Goal: Task Accomplishment & Management: Manage account settings

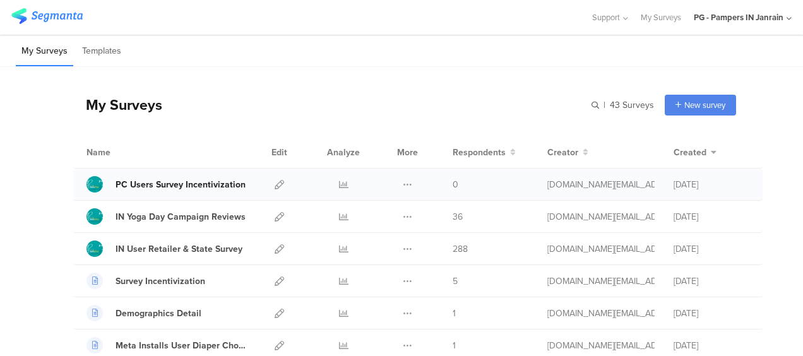
click at [196, 184] on div "PC Users Survey Incentivization" at bounding box center [181, 184] width 130 height 13
click at [275, 181] on icon at bounding box center [279, 184] width 9 height 9
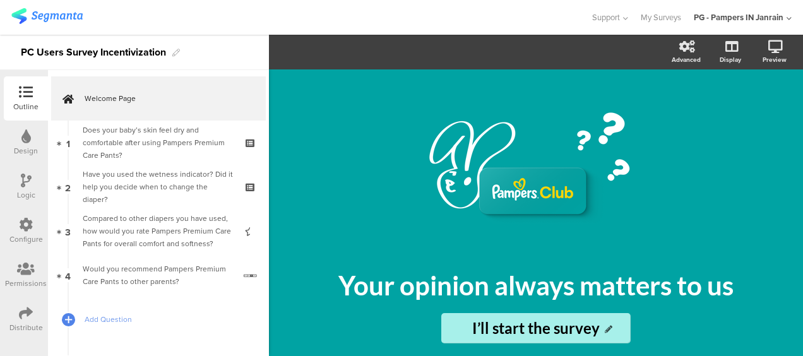
click at [16, 172] on div "Logic" at bounding box center [26, 187] width 44 height 44
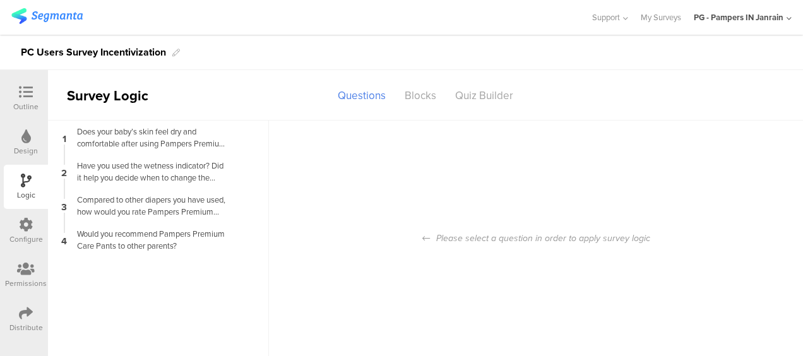
click at [27, 310] on icon at bounding box center [26, 313] width 14 height 14
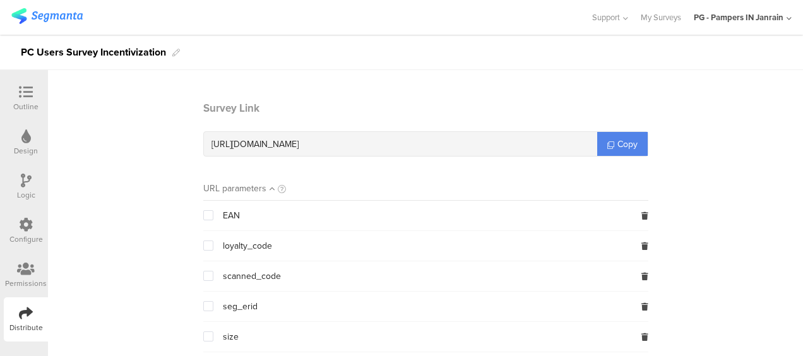
scroll to position [53, 0]
click at [599, 137] on link "Copy" at bounding box center [623, 143] width 51 height 24
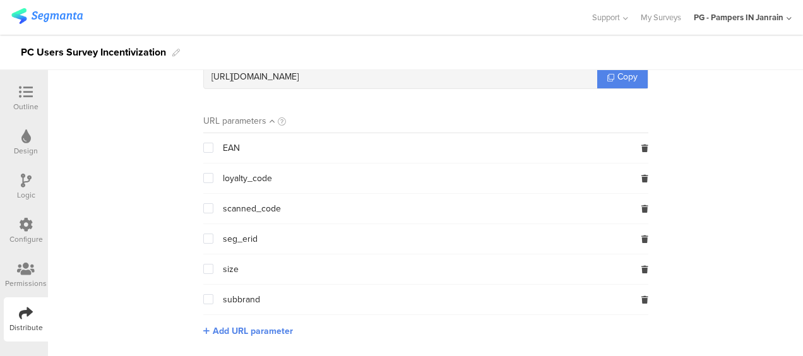
scroll to position [0, 0]
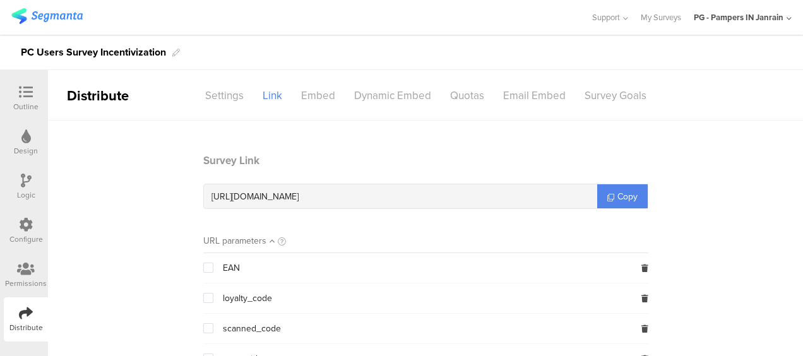
click at [25, 182] on icon at bounding box center [26, 181] width 11 height 14
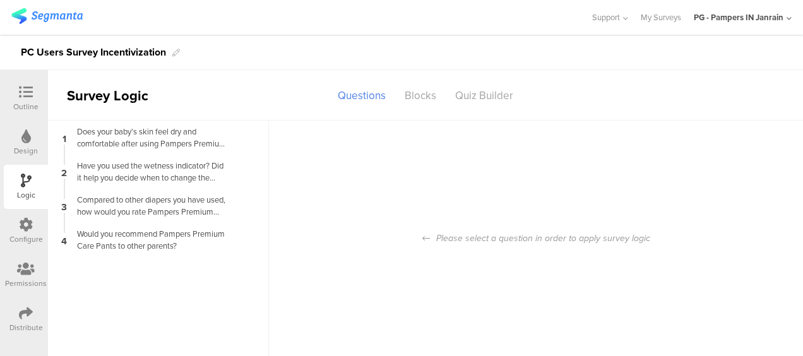
click at [33, 160] on div "Design" at bounding box center [26, 143] width 44 height 44
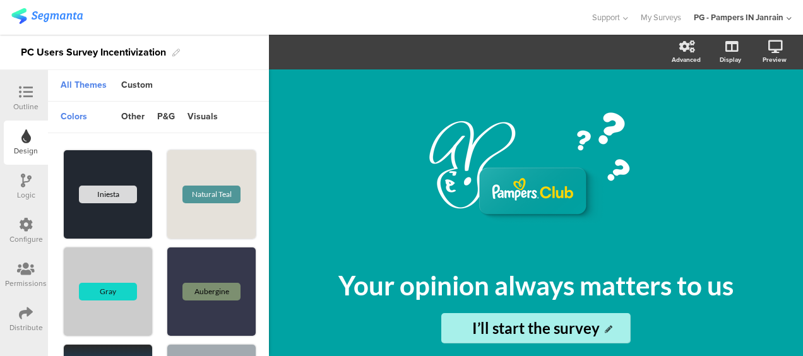
click at [15, 236] on div "Configure" at bounding box center [25, 239] width 33 height 11
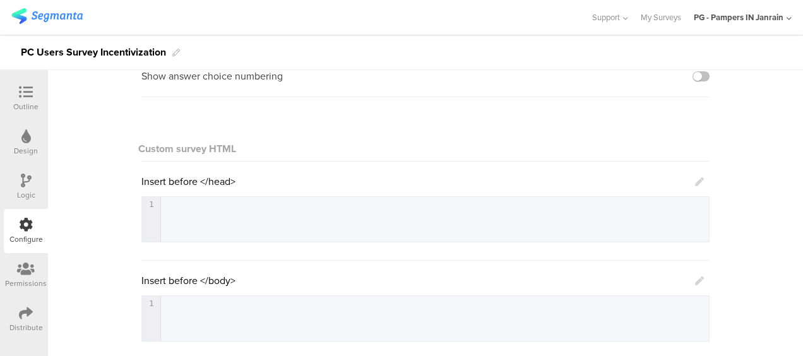
scroll to position [111, 0]
click at [107, 246] on div "General Show answer choice numbering Custom survey HTML Insert before </head> 1…" at bounding box center [425, 306] width 755 height 594
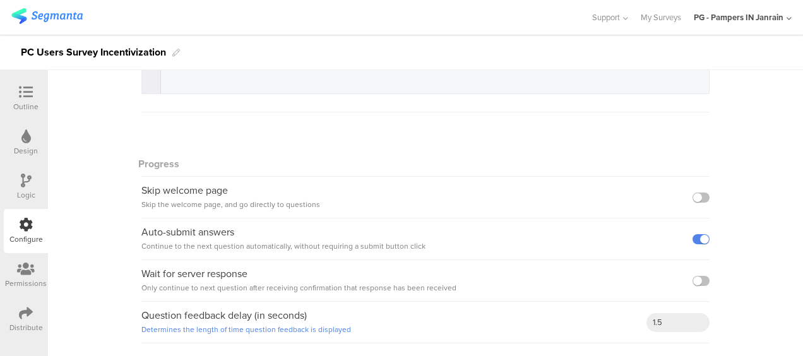
scroll to position [359, 0]
click at [28, 312] on icon at bounding box center [26, 313] width 14 height 14
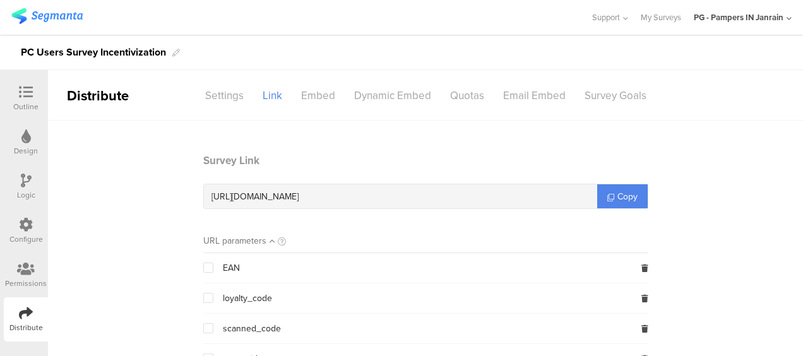
click at [28, 226] on icon at bounding box center [26, 225] width 14 height 14
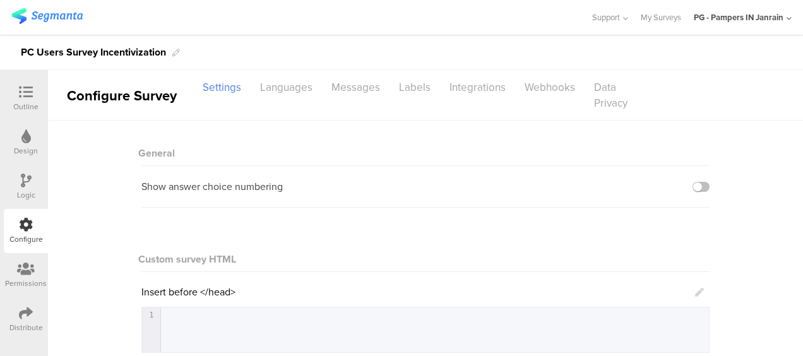
click at [27, 191] on div "Logic" at bounding box center [26, 195] width 18 height 11
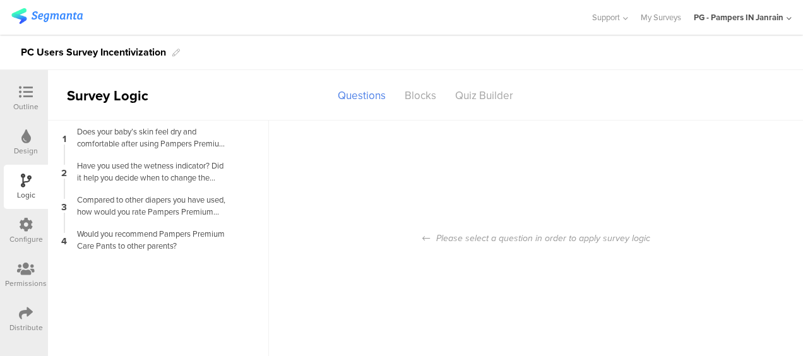
click at [33, 145] on div "Design" at bounding box center [26, 150] width 24 height 11
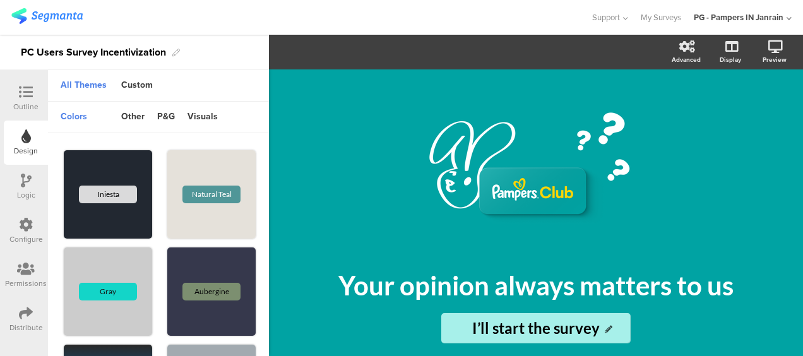
click at [30, 106] on div "Outline" at bounding box center [25, 106] width 25 height 11
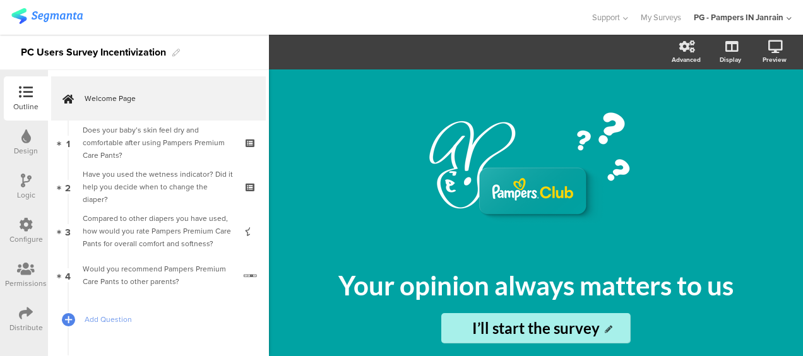
click at [24, 177] on icon at bounding box center [26, 181] width 11 height 14
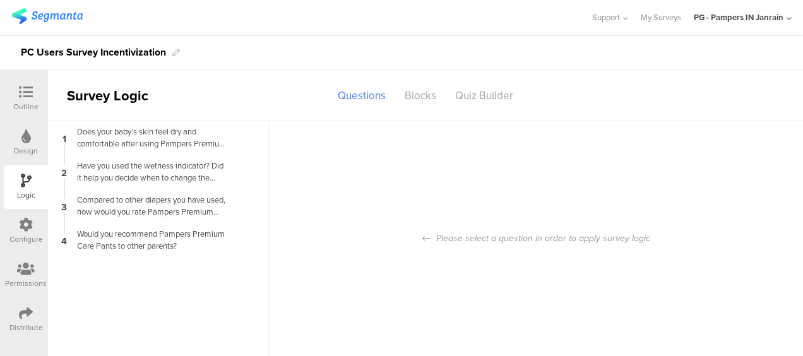
click at [16, 224] on div "Configure" at bounding box center [26, 231] width 44 height 44
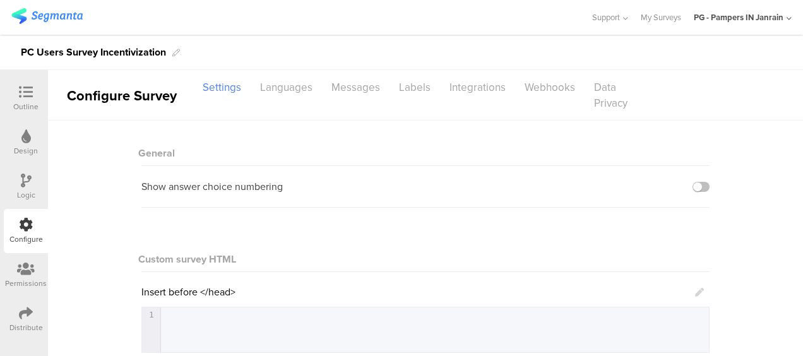
click at [28, 269] on icon at bounding box center [26, 269] width 18 height 14
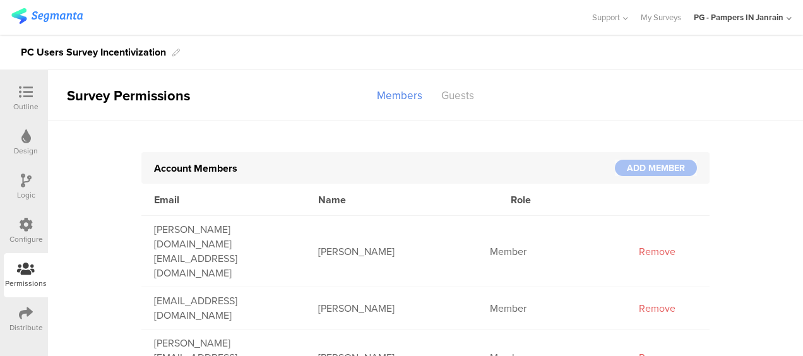
click at [35, 227] on div "Configure" at bounding box center [26, 231] width 44 height 44
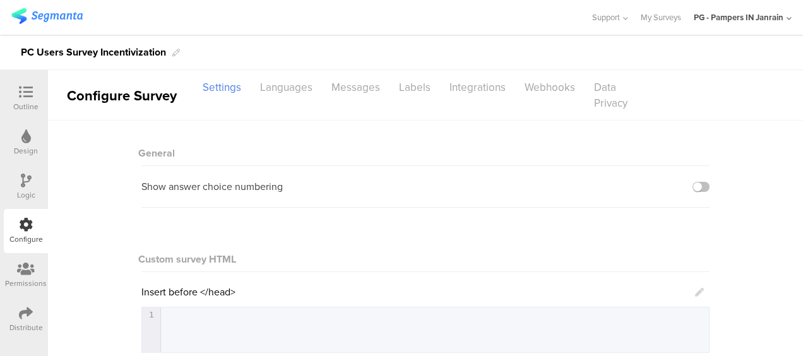
click at [29, 190] on div "Logic" at bounding box center [26, 195] width 18 height 11
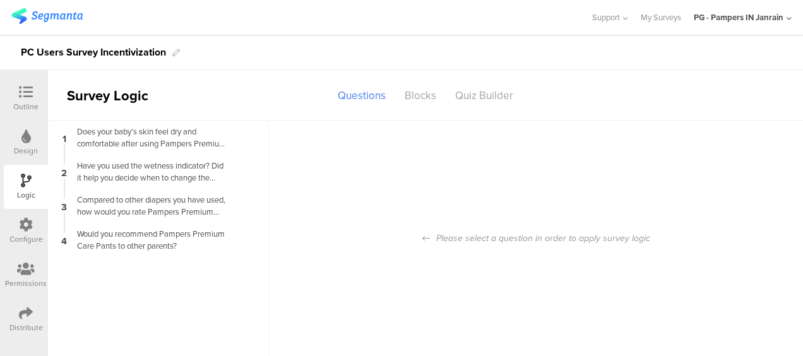
click at [18, 219] on div "Configure" at bounding box center [26, 231] width 44 height 44
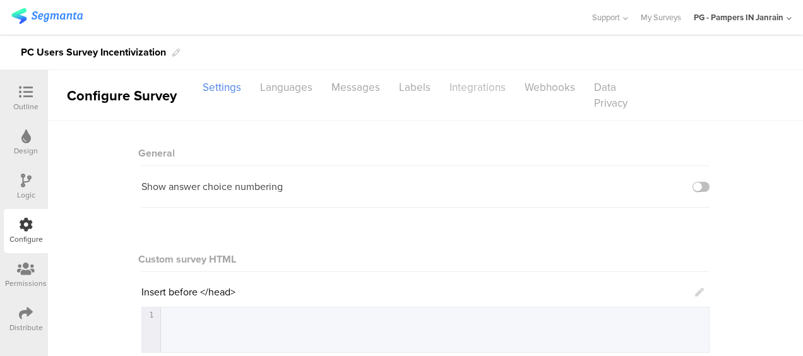
click at [466, 95] on div "Integrations" at bounding box center [477, 87] width 75 height 22
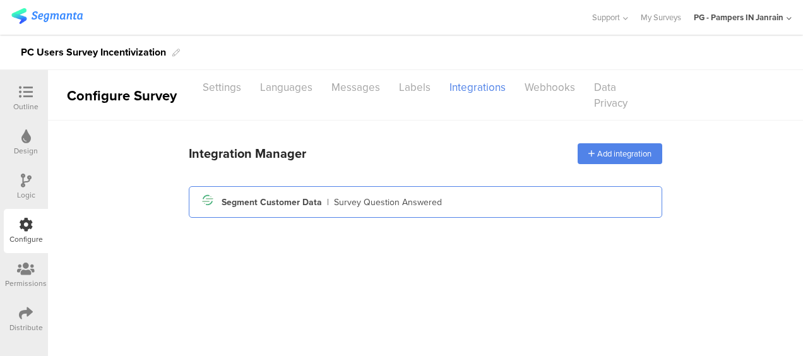
click at [410, 198] on div "Survey Question Answered" at bounding box center [388, 202] width 108 height 13
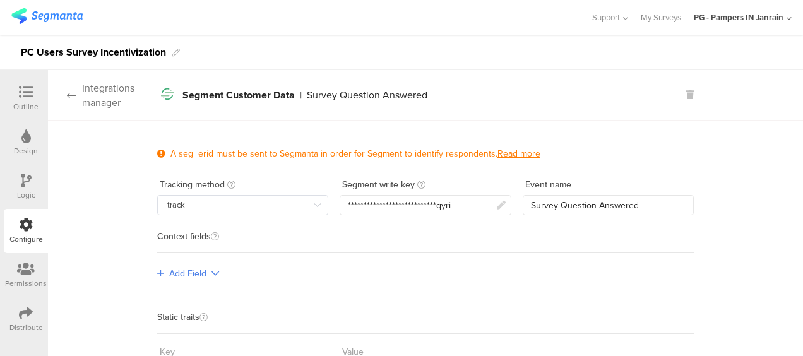
click at [89, 100] on div "Integrations manager" at bounding box center [102, 95] width 109 height 29
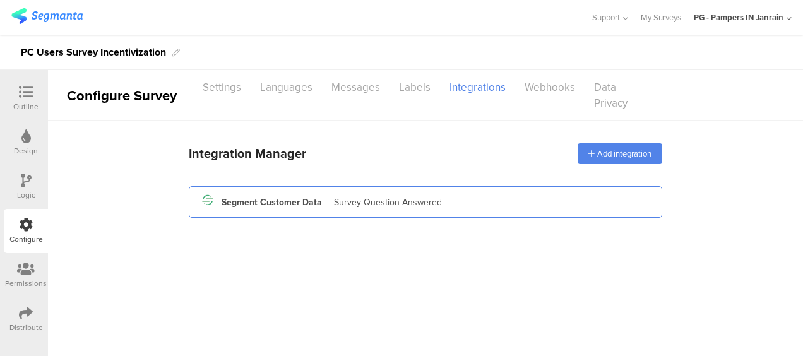
click at [432, 204] on div "Survey Question Answered" at bounding box center [388, 202] width 108 height 13
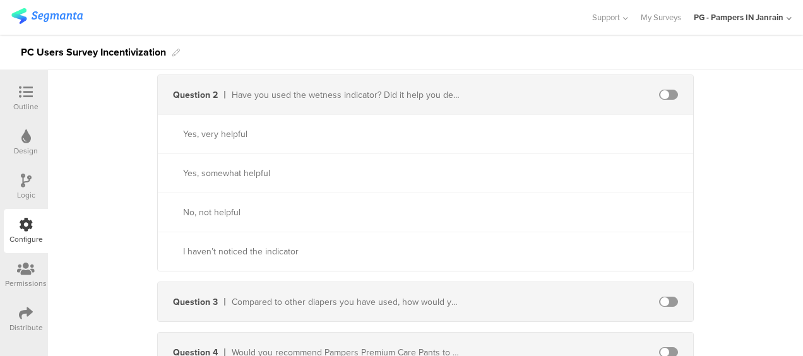
scroll to position [793, 0]
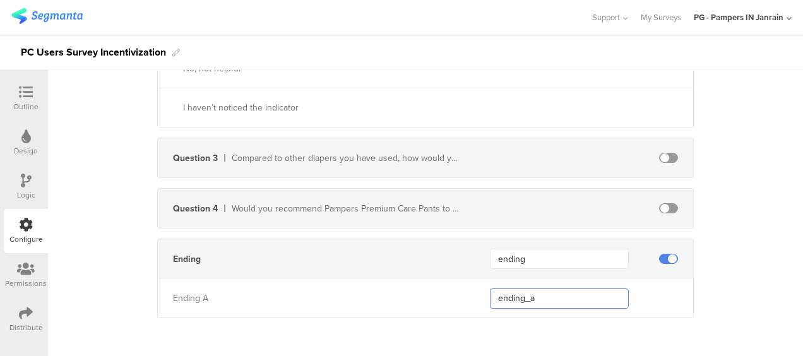
drag, startPoint x: 543, startPoint y: 296, endPoint x: 455, endPoint y: 297, distance: 88.4
click at [455, 297] on div "Ending A ending_a" at bounding box center [426, 298] width 536 height 39
click at [496, 296] on input "ending_a" at bounding box center [559, 299] width 139 height 20
type input "Ending_a"
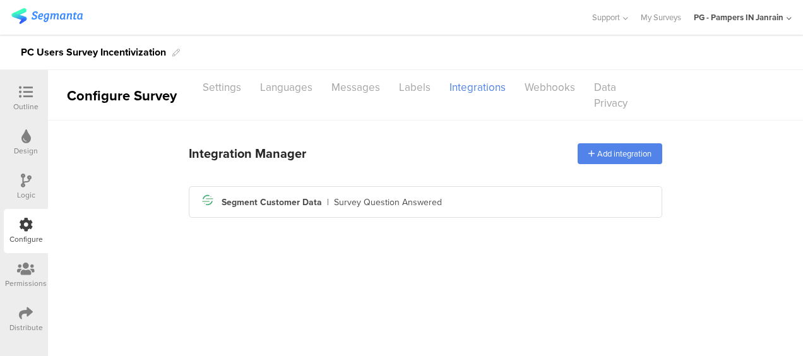
click at [25, 177] on icon at bounding box center [26, 181] width 11 height 14
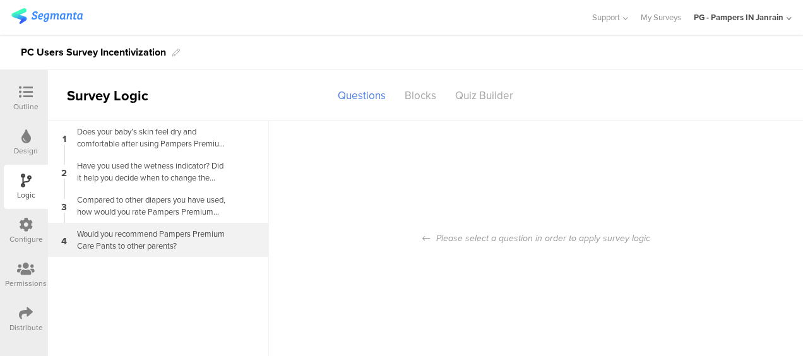
click at [110, 238] on div "Would you recommend Pampers Premium Care Pants to other parents?" at bounding box center [148, 240] width 158 height 24
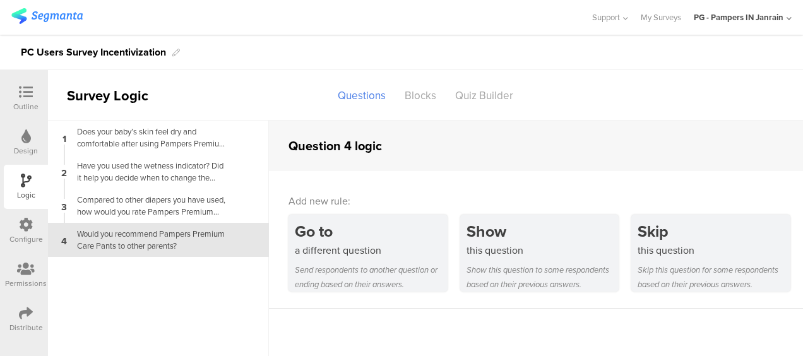
click at [27, 97] on icon at bounding box center [26, 92] width 14 height 14
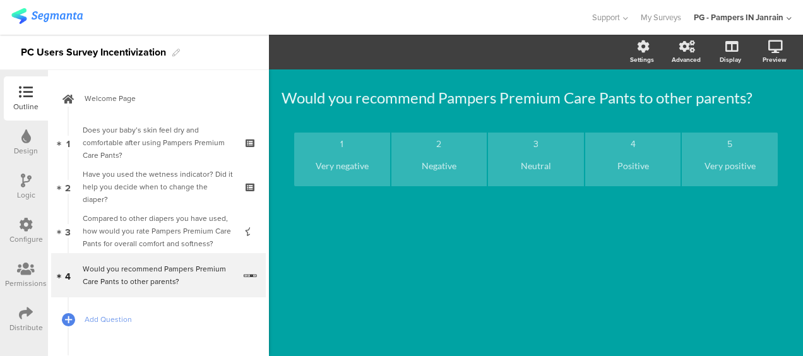
scroll to position [58, 0]
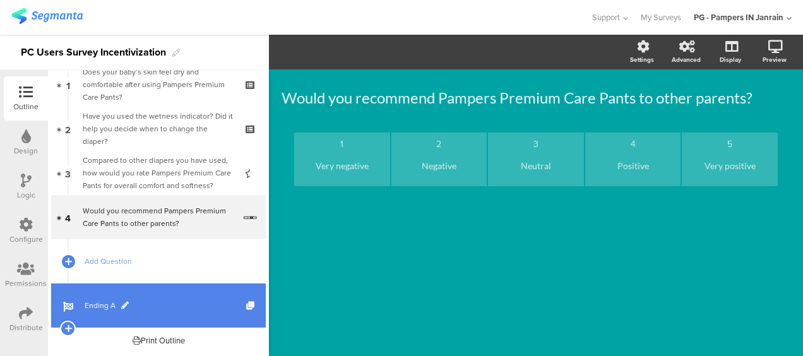
click at [107, 303] on span "Ending A" at bounding box center [166, 305] width 162 height 13
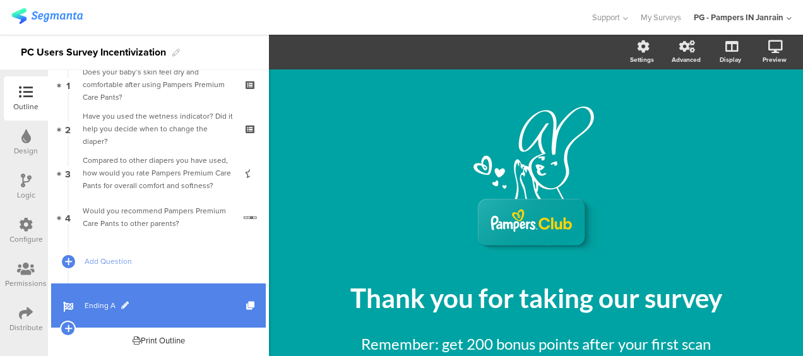
click at [125, 302] on span at bounding box center [125, 306] width 8 height 8
type input "Ending_a"
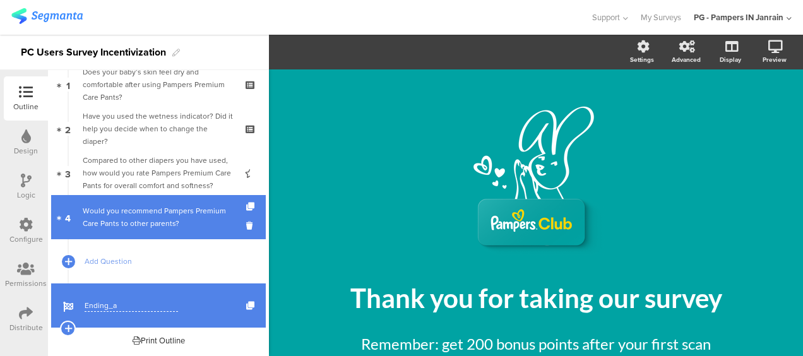
click at [142, 203] on link "4 Would you recommend Pampers Premium Care Pants to other parents?" at bounding box center [158, 217] width 215 height 44
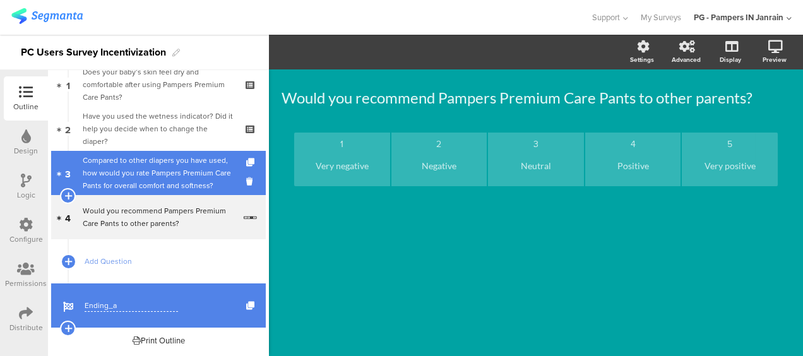
click at [129, 165] on div "Compared to other diapers you have used, how would you rate Pampers Premium Car…" at bounding box center [158, 173] width 151 height 38
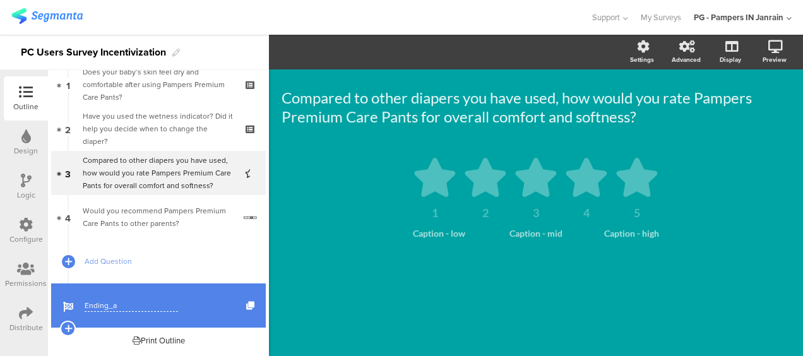
click at [13, 131] on div "Design" at bounding box center [26, 143] width 44 height 44
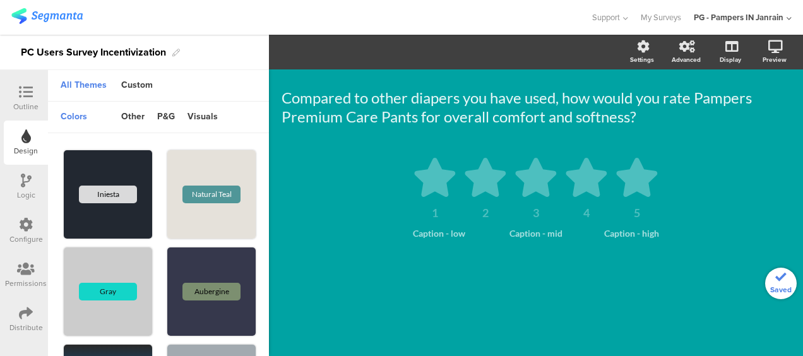
click at [30, 176] on icon at bounding box center [26, 181] width 11 height 14
